Goal: Task Accomplishment & Management: Use online tool/utility

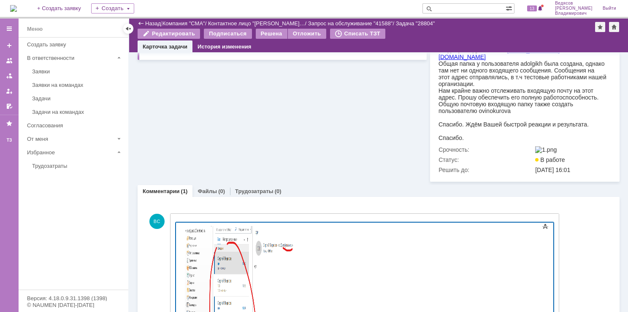
scroll to position [306, 0]
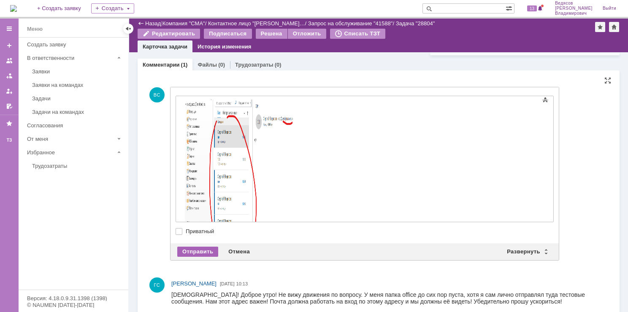
click at [198, 257] on div "Отправить" at bounding box center [197, 252] width 41 height 10
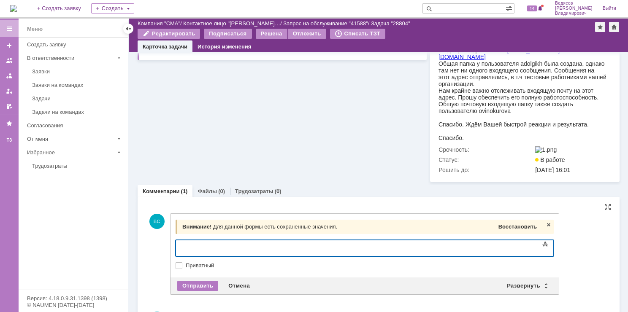
click at [504, 230] on span "Восстановить" at bounding box center [517, 227] width 38 height 6
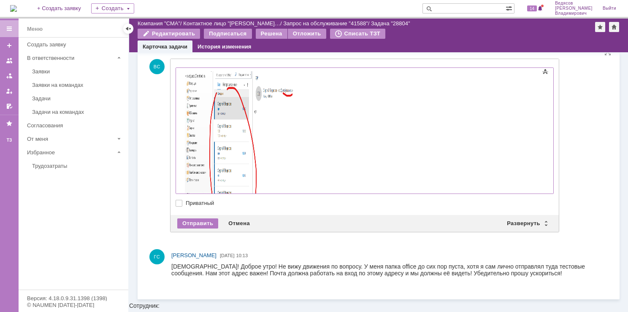
scroll to position [336, 0]
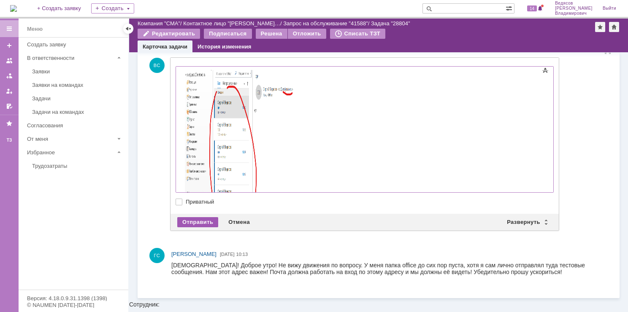
click at [208, 228] on div "Отправить Отмена Развернуть Свернуть" at bounding box center [364, 222] width 388 height 17
click at [199, 227] on div "Отправить" at bounding box center [197, 222] width 41 height 10
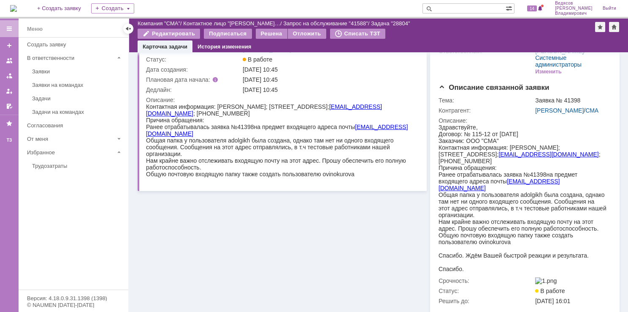
scroll to position [40, 0]
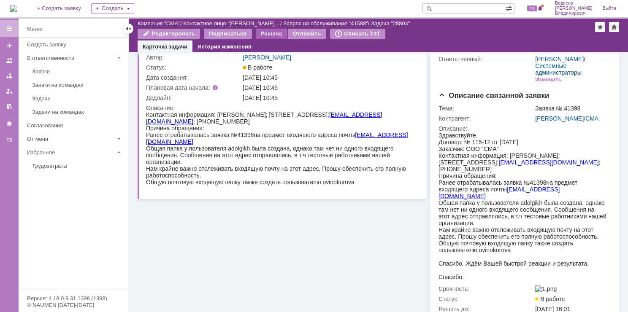
click at [261, 35] on div "Решена" at bounding box center [272, 34] width 32 height 10
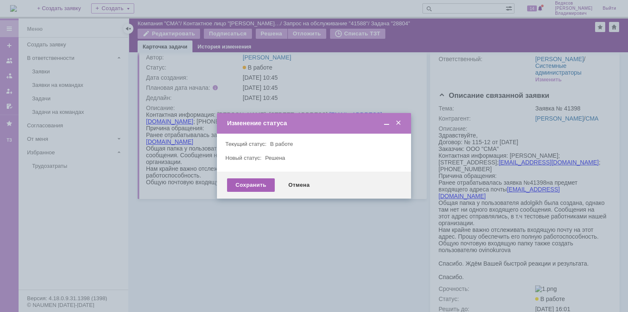
click at [256, 184] on div "Сохранить" at bounding box center [251, 184] width 48 height 13
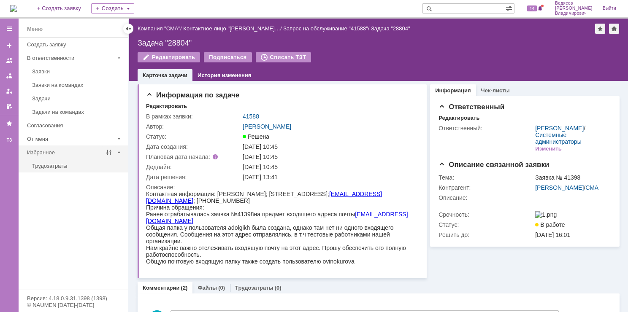
scroll to position [0, 0]
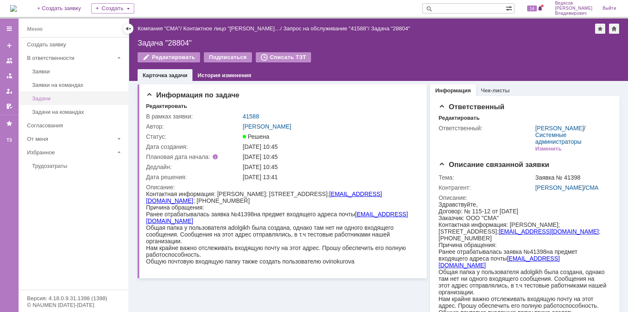
click at [42, 94] on link "Задачи" at bounding box center [78, 98] width 98 height 13
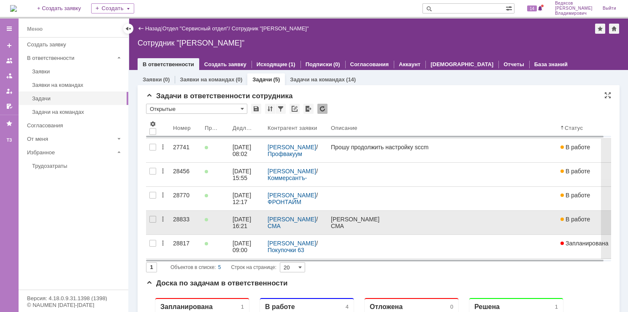
click at [333, 221] on div "[PERSON_NAME]" at bounding box center [442, 219] width 223 height 7
click at [196, 215] on link "28833" at bounding box center [186, 223] width 32 height 24
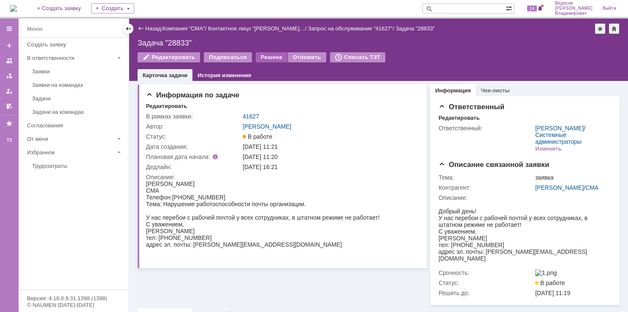
click at [270, 59] on div "Решена" at bounding box center [272, 57] width 32 height 10
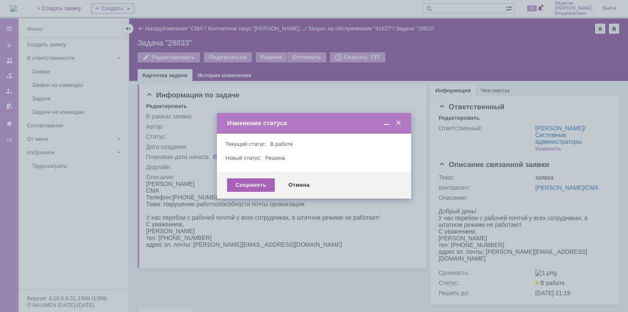
click at [249, 185] on div "Сохранить" at bounding box center [251, 184] width 48 height 13
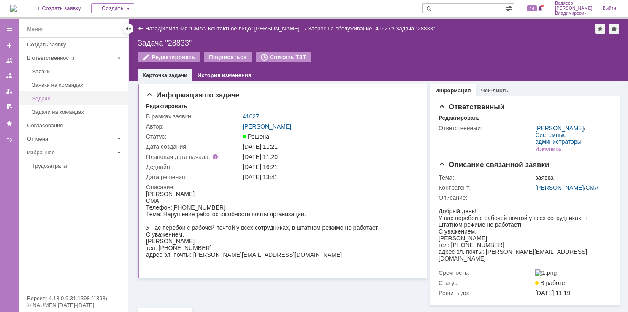
click at [45, 98] on div "Задачи" at bounding box center [77, 98] width 91 height 6
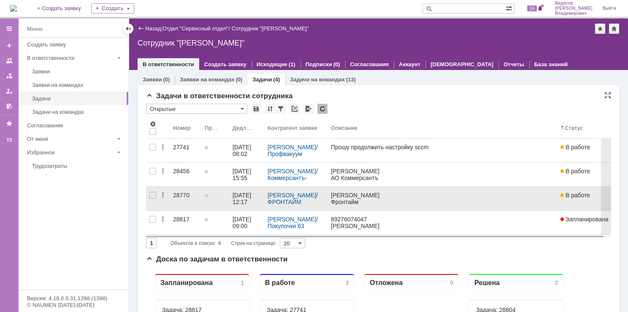
click at [189, 198] on div "28770" at bounding box center [185, 195] width 25 height 7
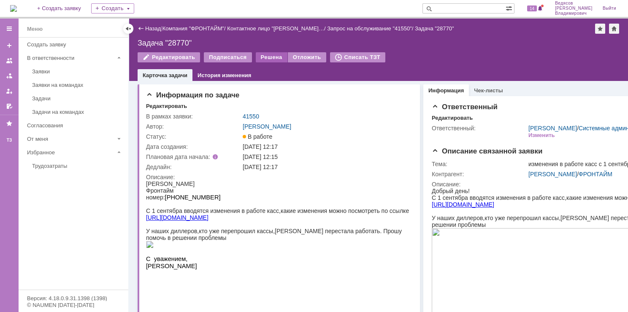
click at [271, 58] on div "Решена" at bounding box center [272, 57] width 32 height 10
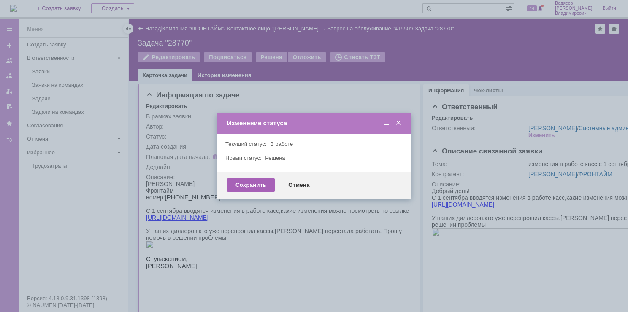
click at [246, 186] on div "Сохранить" at bounding box center [251, 184] width 48 height 13
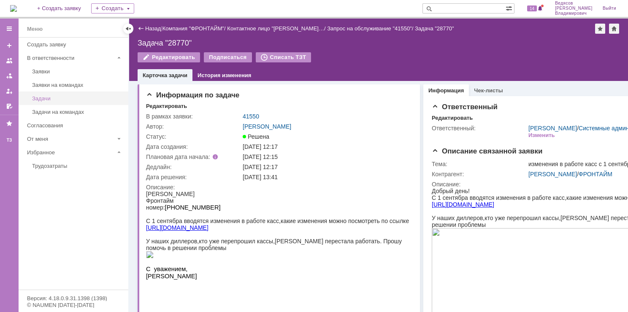
click at [46, 97] on div "Задачи" at bounding box center [77, 98] width 91 height 6
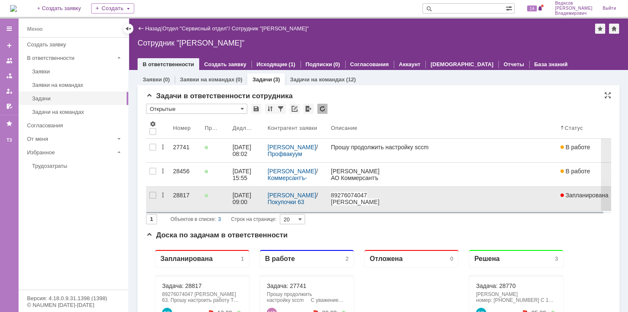
click at [176, 195] on div "28817" at bounding box center [185, 195] width 25 height 7
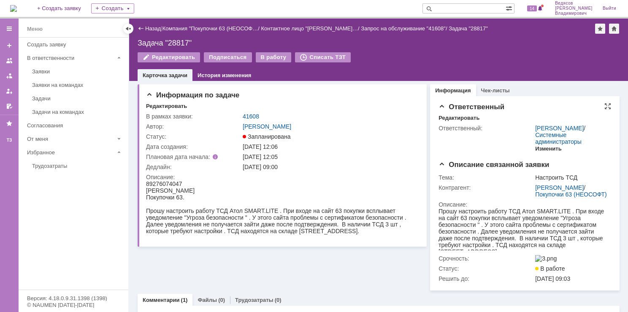
click at [540, 152] on div "Изменить" at bounding box center [548, 149] width 27 height 7
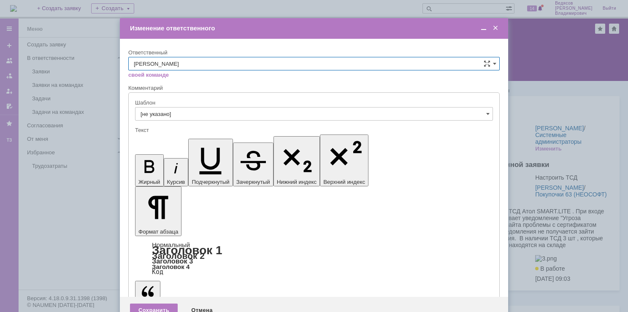
click at [496, 28] on span at bounding box center [495, 28] width 8 height 8
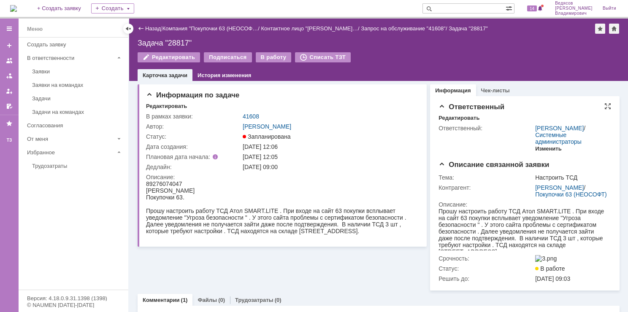
click at [546, 152] on div "Изменить" at bounding box center [548, 149] width 27 height 7
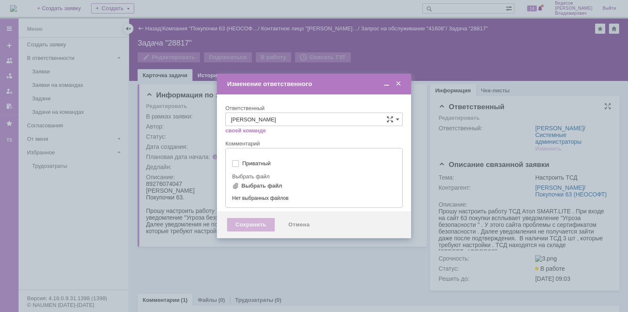
type input "[не указано]"
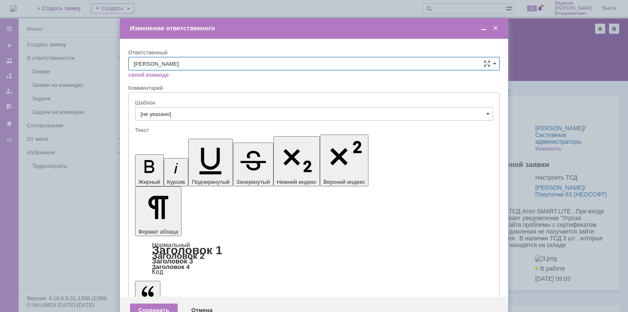
click at [492, 62] on input "[PERSON_NAME]" at bounding box center [313, 63] width 371 height 13
click at [229, 172] on div "[PERSON_NAME]" at bounding box center [314, 176] width 370 height 13
type input "[PERSON_NAME]"
click at [160, 304] on div "Сохранить" at bounding box center [154, 310] width 48 height 13
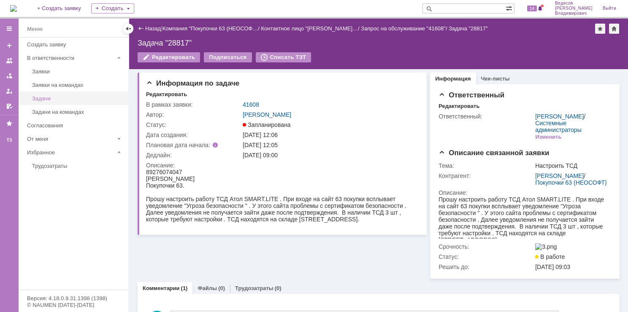
click at [44, 100] on div "Задачи" at bounding box center [77, 98] width 91 height 6
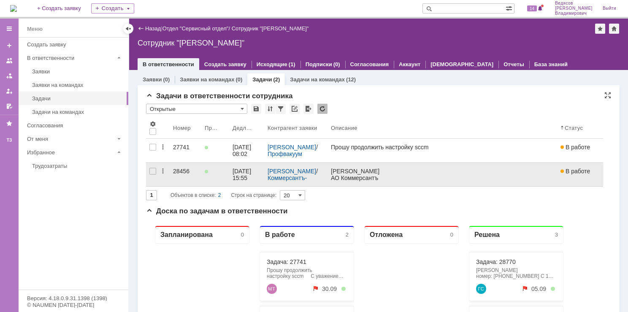
click at [187, 169] on div "28456" at bounding box center [185, 171] width 25 height 7
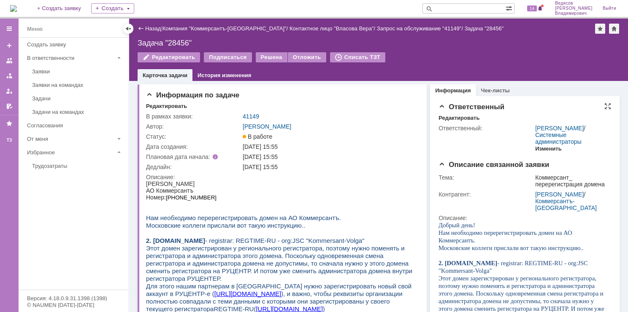
click at [541, 152] on div "Изменить" at bounding box center [548, 149] width 27 height 7
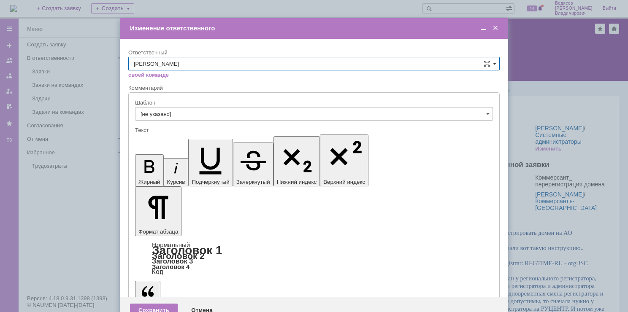
click at [493, 64] on span at bounding box center [494, 63] width 3 height 7
click at [288, 138] on div "[PERSON_NAME]" at bounding box center [314, 134] width 370 height 13
type input "[PERSON_NAME]"
click at [149, 304] on div "Сохранить" at bounding box center [154, 310] width 48 height 13
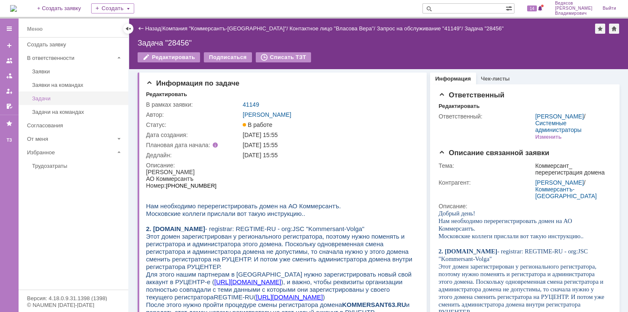
click at [65, 101] on link "Задачи" at bounding box center [78, 98] width 98 height 13
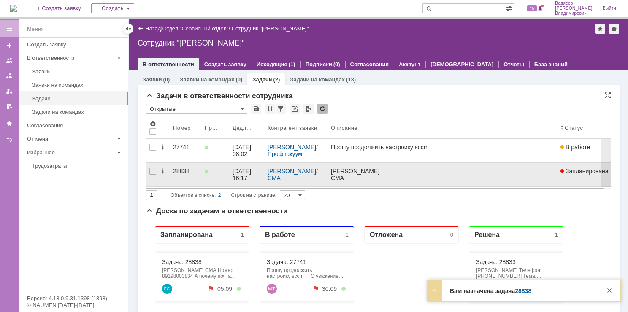
click at [191, 171] on div "28838" at bounding box center [185, 171] width 25 height 7
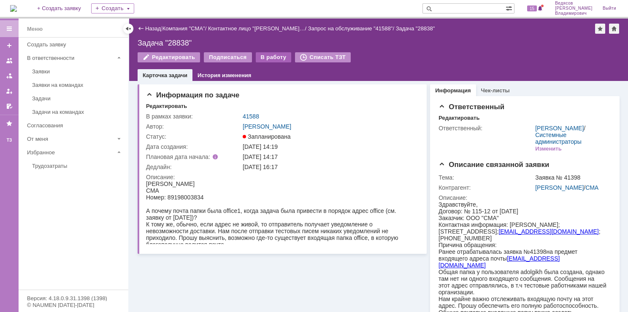
click at [268, 57] on div "В работу" at bounding box center [274, 57] width 36 height 10
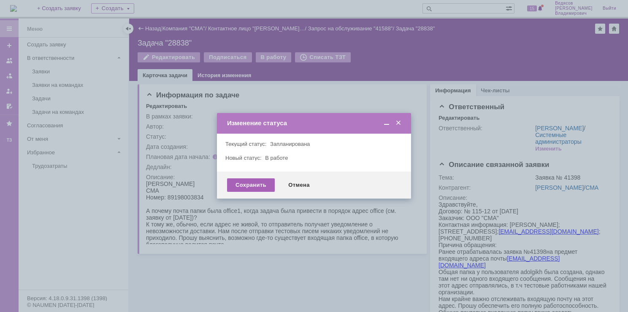
click at [251, 185] on div "Сохранить" at bounding box center [251, 184] width 48 height 13
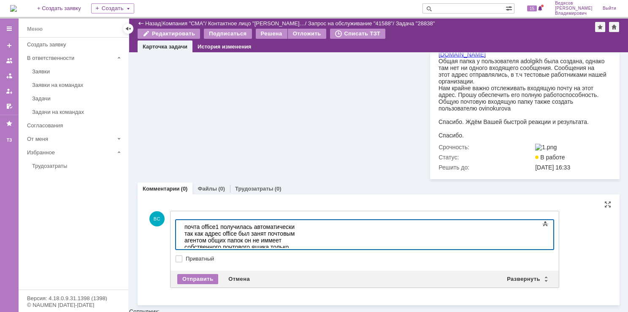
scroll to position [187, 0]
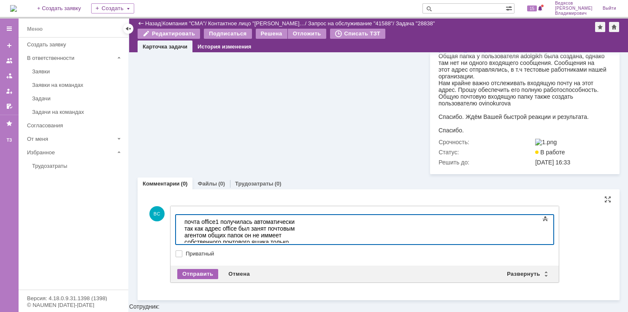
click at [205, 279] on div "Отправить" at bounding box center [197, 274] width 41 height 10
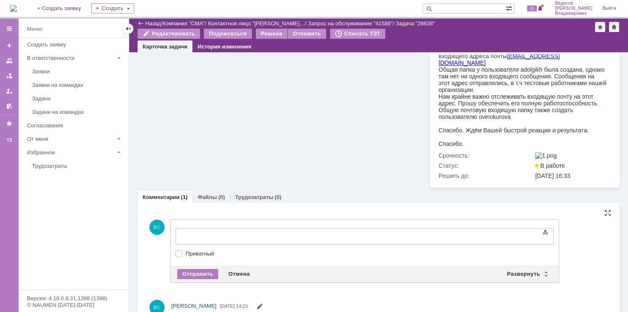
scroll to position [0, 0]
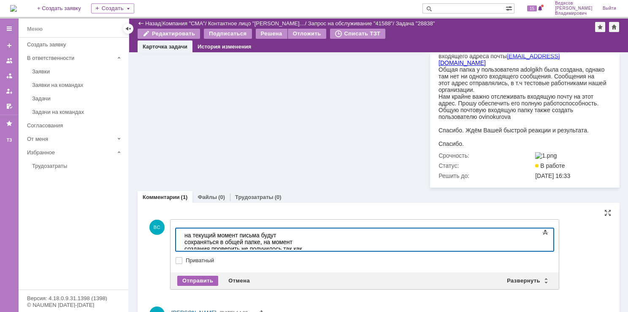
click at [195, 286] on div "Отправить" at bounding box center [197, 281] width 41 height 10
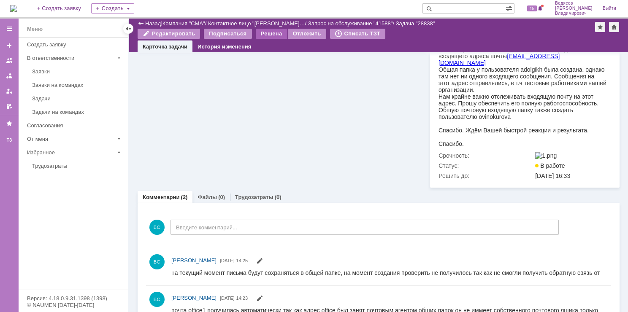
click at [275, 32] on div "Решена" at bounding box center [272, 34] width 32 height 10
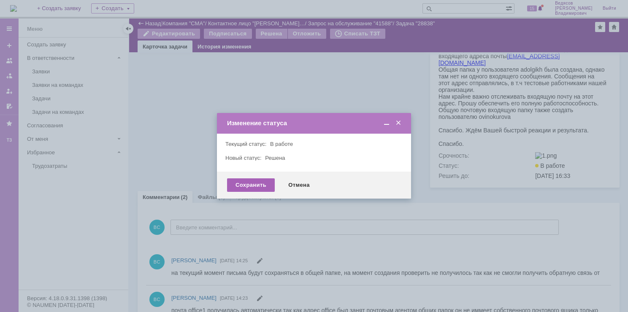
click at [261, 186] on div "Сохранить" at bounding box center [251, 184] width 48 height 13
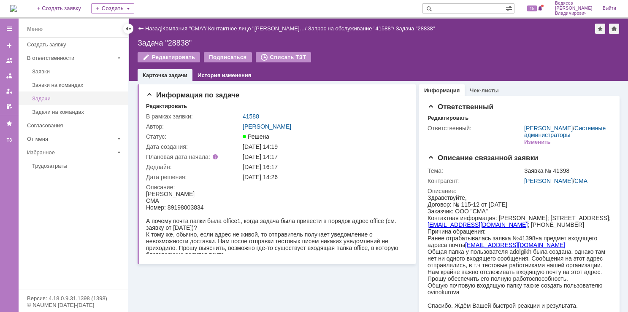
click at [52, 103] on link "Задачи" at bounding box center [78, 98] width 98 height 13
